Goal: Task Accomplishment & Management: Manage account settings

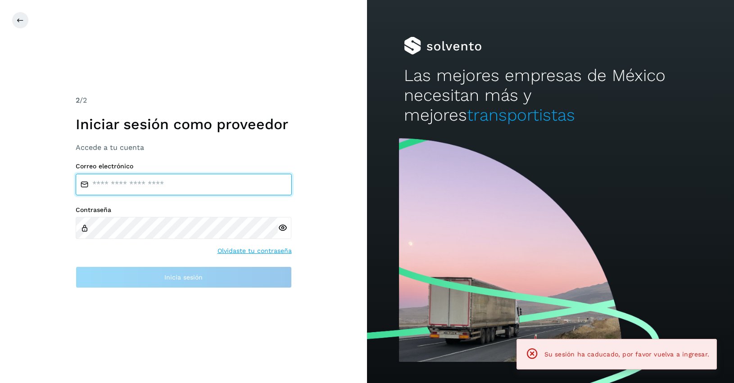
click at [120, 190] on input "email" at bounding box center [184, 185] width 216 height 22
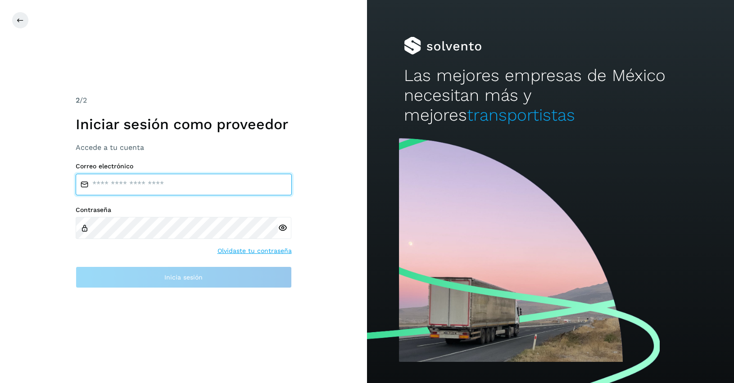
type input "**********"
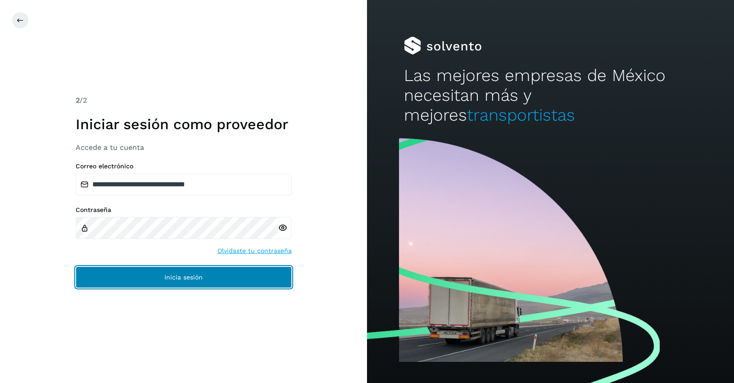
click at [181, 274] on span "Inicia sesión" at bounding box center [183, 277] width 38 height 6
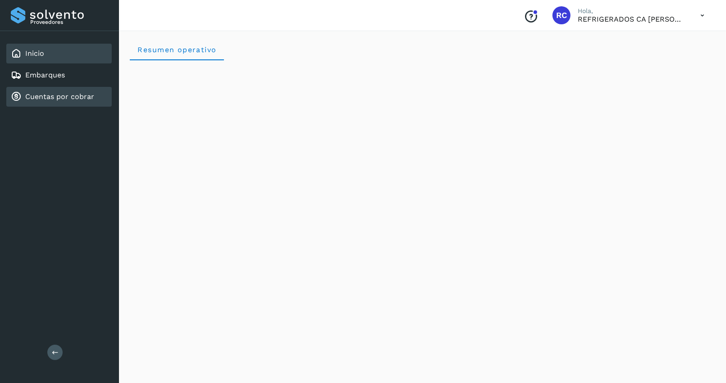
click at [76, 93] on link "Cuentas por cobrar" at bounding box center [59, 96] width 69 height 9
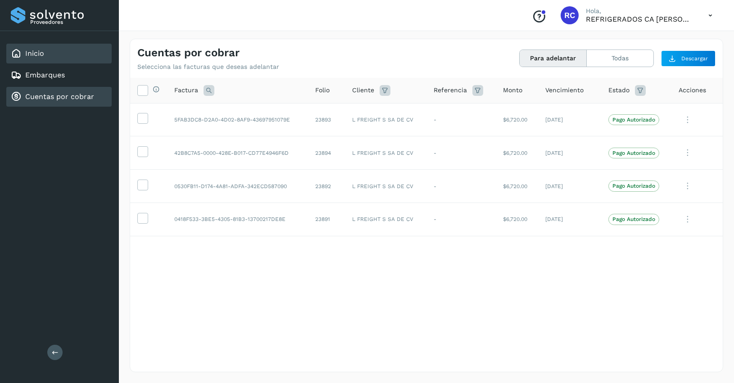
click at [50, 55] on div "Inicio" at bounding box center [58, 54] width 105 height 20
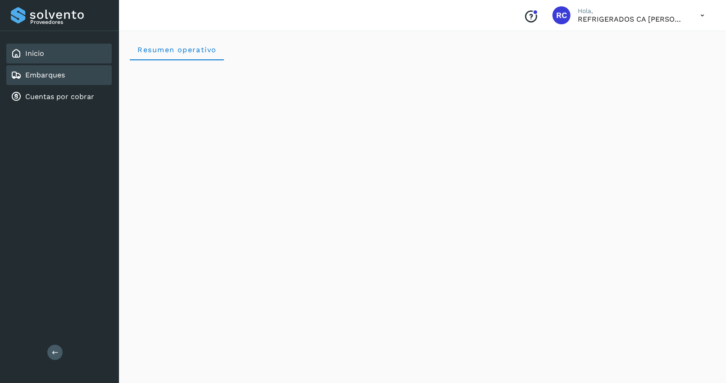
click at [23, 80] on div "Embarques" at bounding box center [58, 75] width 105 height 20
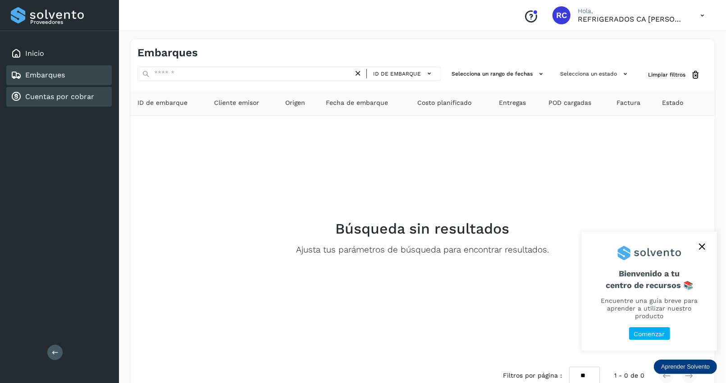
click at [82, 92] on link "Cuentas por cobrar" at bounding box center [59, 96] width 69 height 9
